Goal: Transaction & Acquisition: Purchase product/service

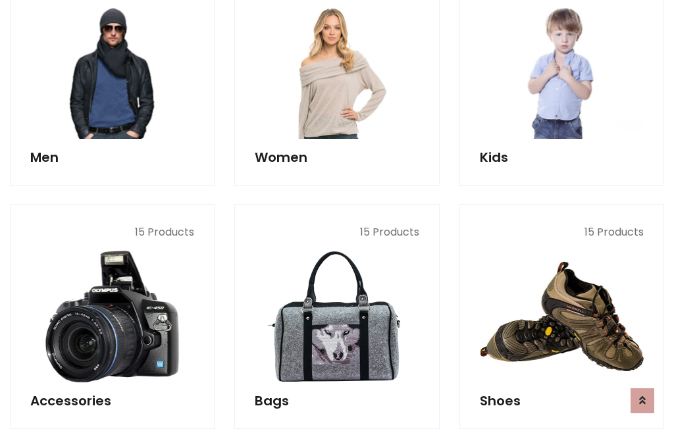
scroll to position [955, 0]
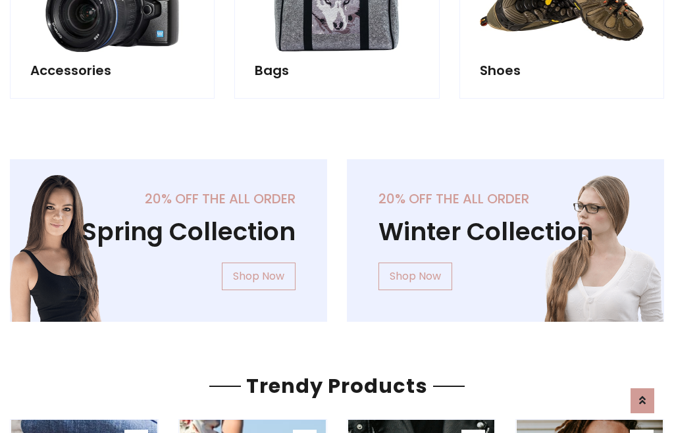
click at [337, 235] on div "20% off the all order Winter Collection Shop Now" at bounding box center [505, 251] width 337 height 184
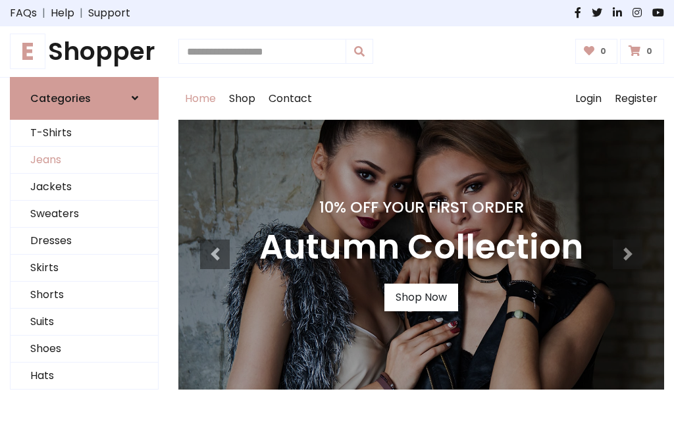
click at [84, 160] on link "Jeans" at bounding box center [84, 160] width 147 height 27
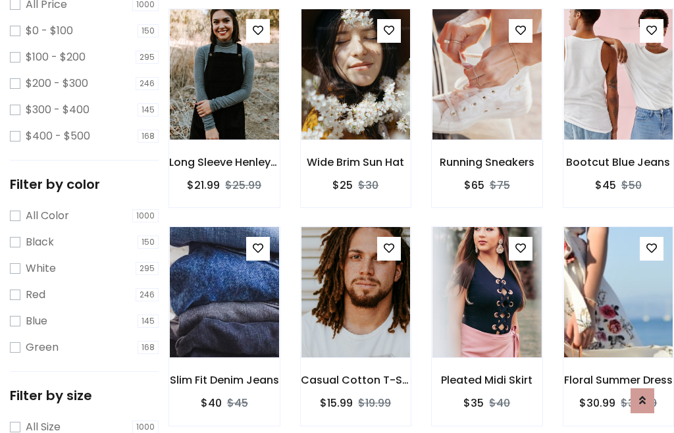
scroll to position [415, 0]
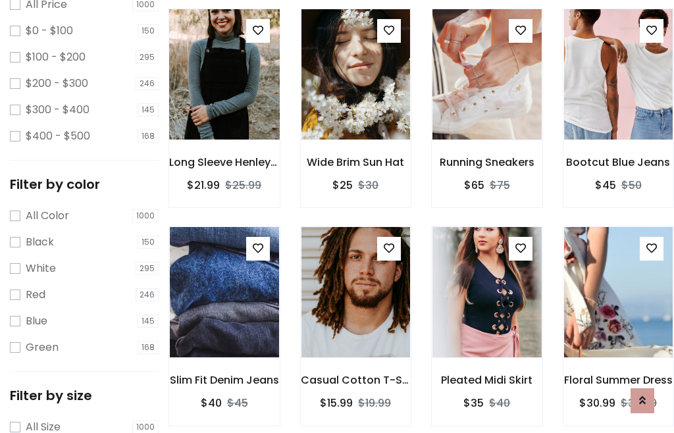
click at [224, 103] on img at bounding box center [224, 74] width 131 height 316
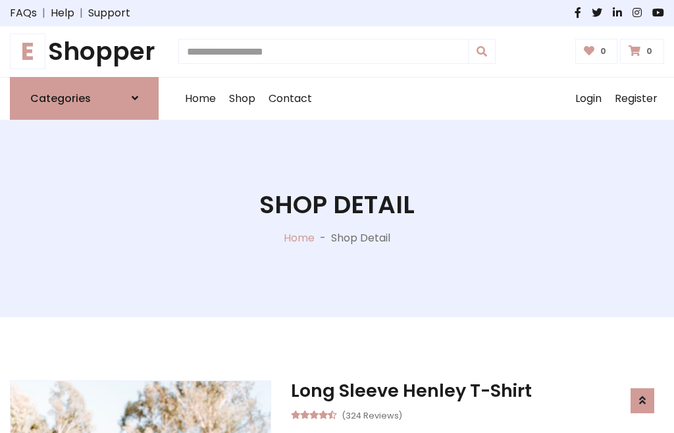
scroll to position [142, 0]
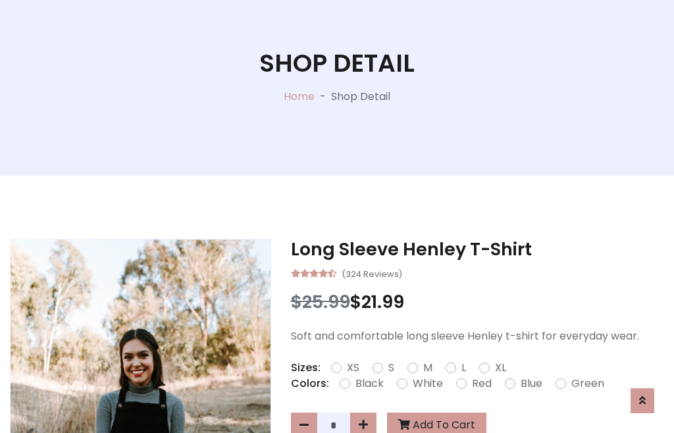
click at [480, 384] on label "Red" at bounding box center [482, 384] width 20 height 16
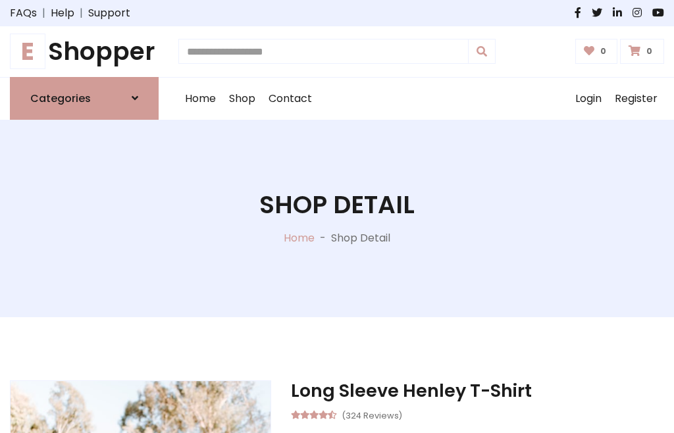
click at [337, 217] on h1 "Shop Detail" at bounding box center [336, 205] width 155 height 30
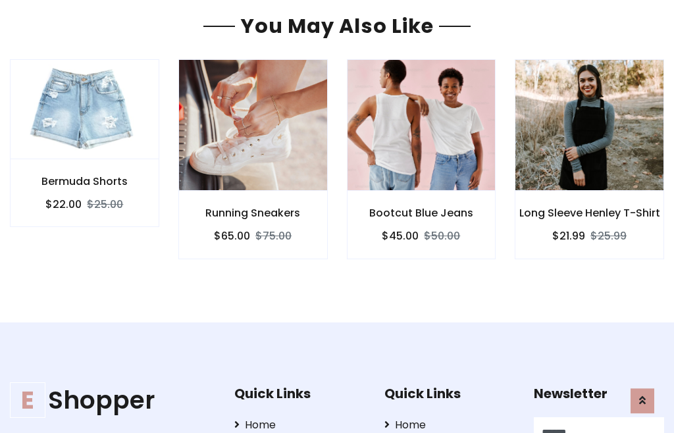
type input "******"
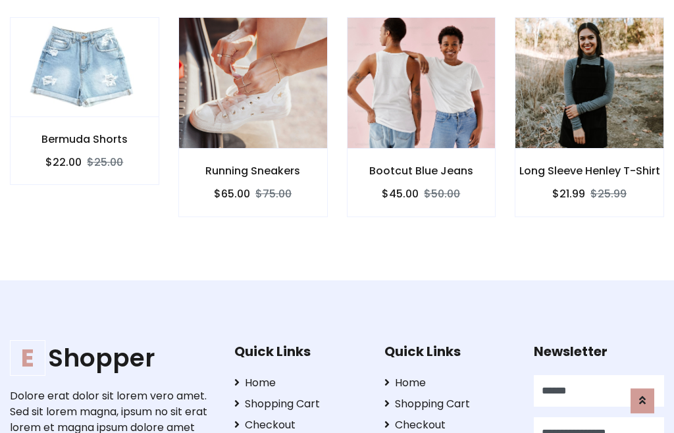
scroll to position [0, 1]
type input "**********"
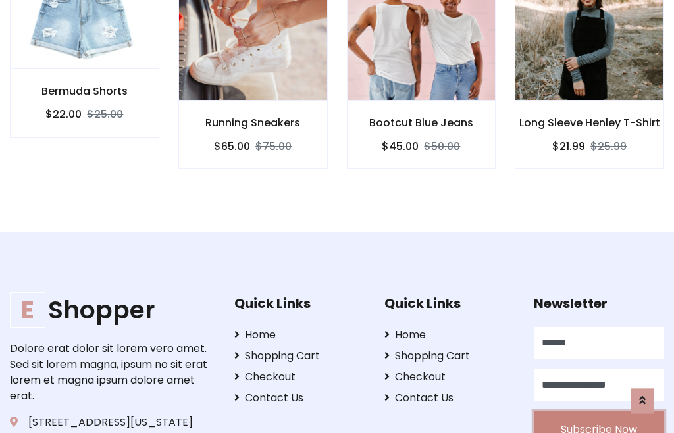
scroll to position [1193, 0]
